Goal: Task Accomplishment & Management: Use online tool/utility

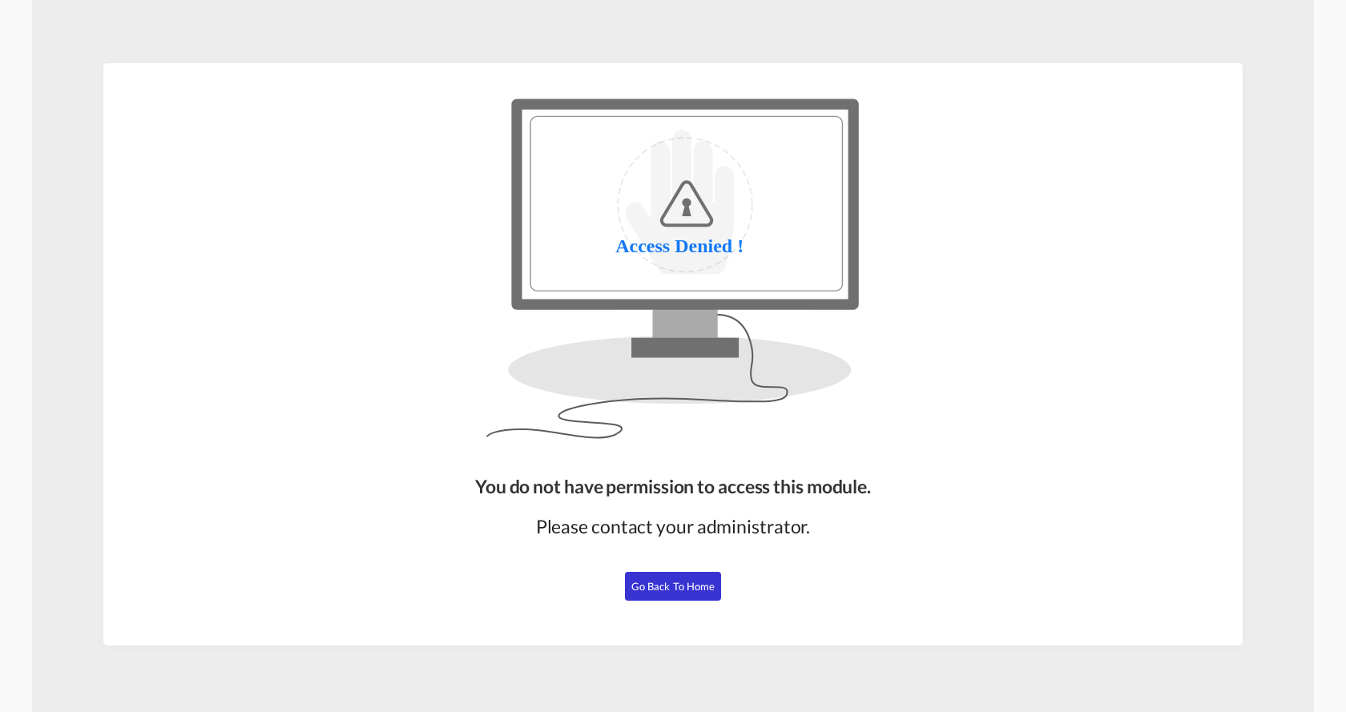
click at [674, 593] on button "Go Back to Home" at bounding box center [673, 586] width 96 height 29
click at [666, 584] on span "Go Back to Home" at bounding box center [673, 586] width 84 height 13
